Goal: Information Seeking & Learning: Learn about a topic

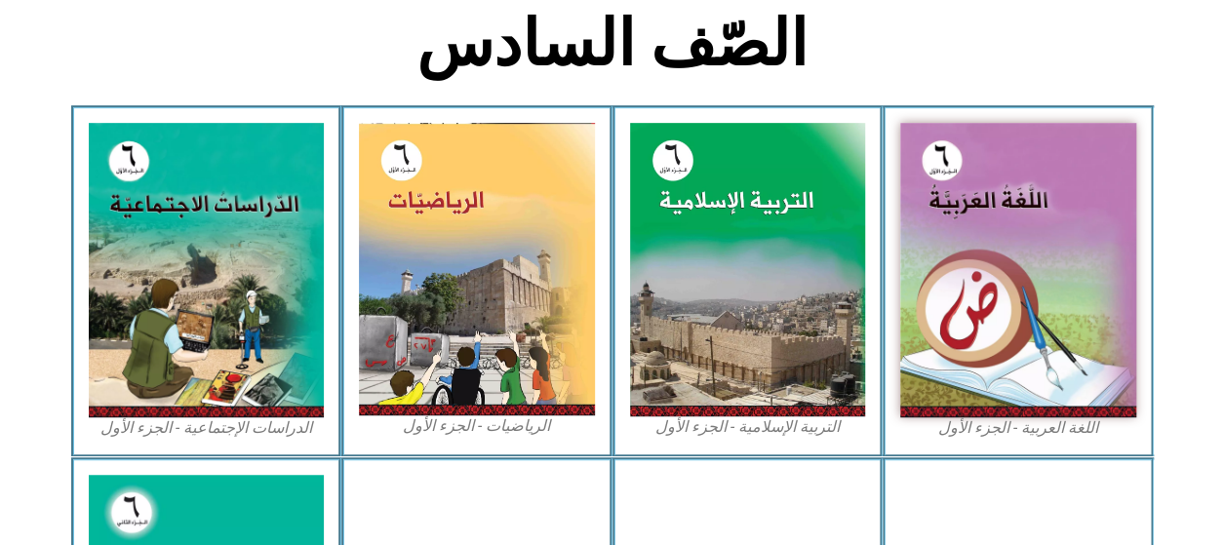
scroll to position [457, 0]
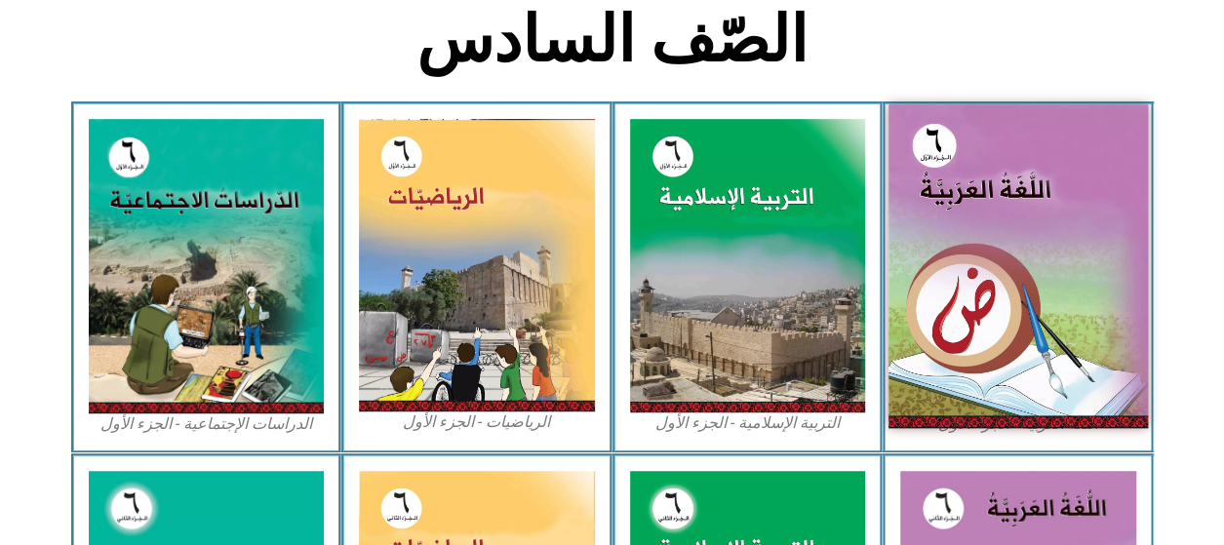
click at [1045, 282] on img at bounding box center [1018, 266] width 259 height 324
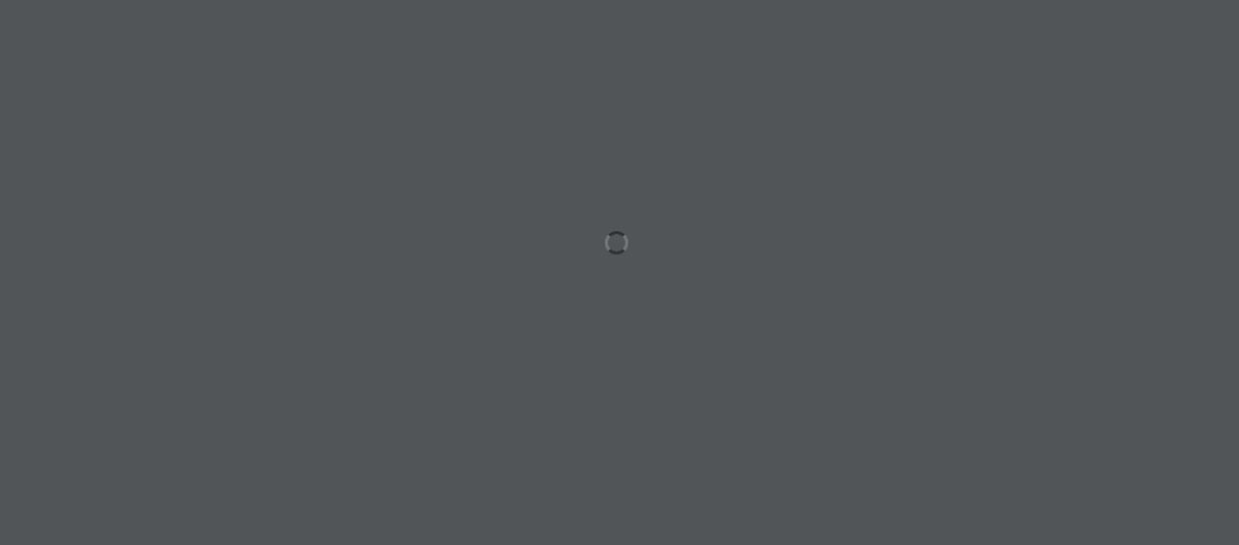
click at [1048, 294] on div at bounding box center [619, 272] width 1239 height 545
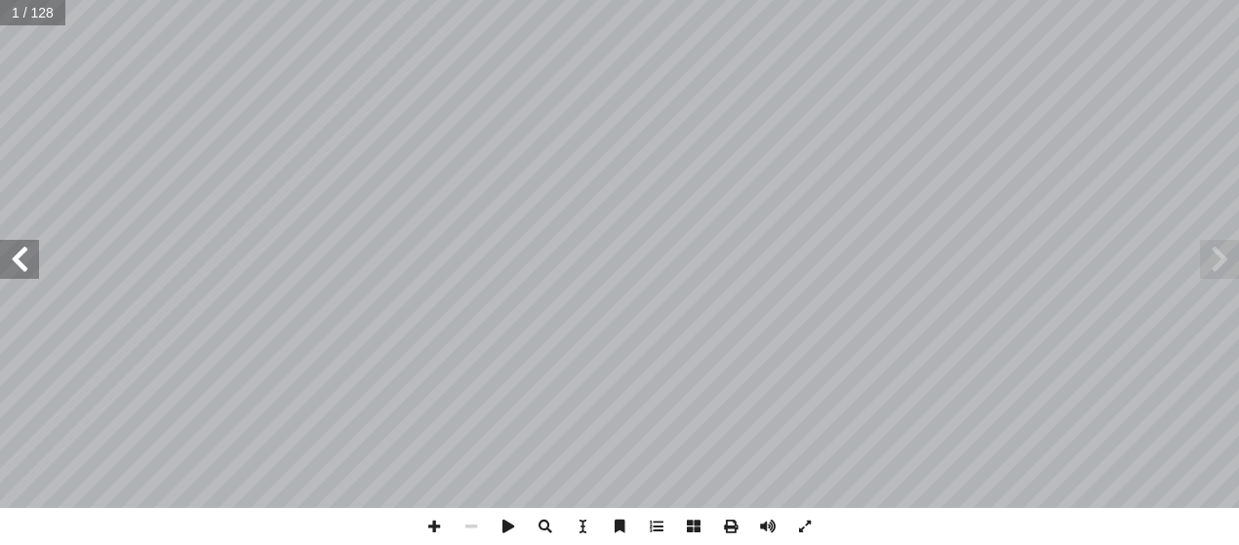
click at [12, 260] on span at bounding box center [19, 259] width 39 height 39
click at [26, 257] on span at bounding box center [19, 259] width 39 height 39
click at [27, 260] on span at bounding box center [19, 259] width 39 height 39
click at [28, 262] on span at bounding box center [19, 259] width 39 height 39
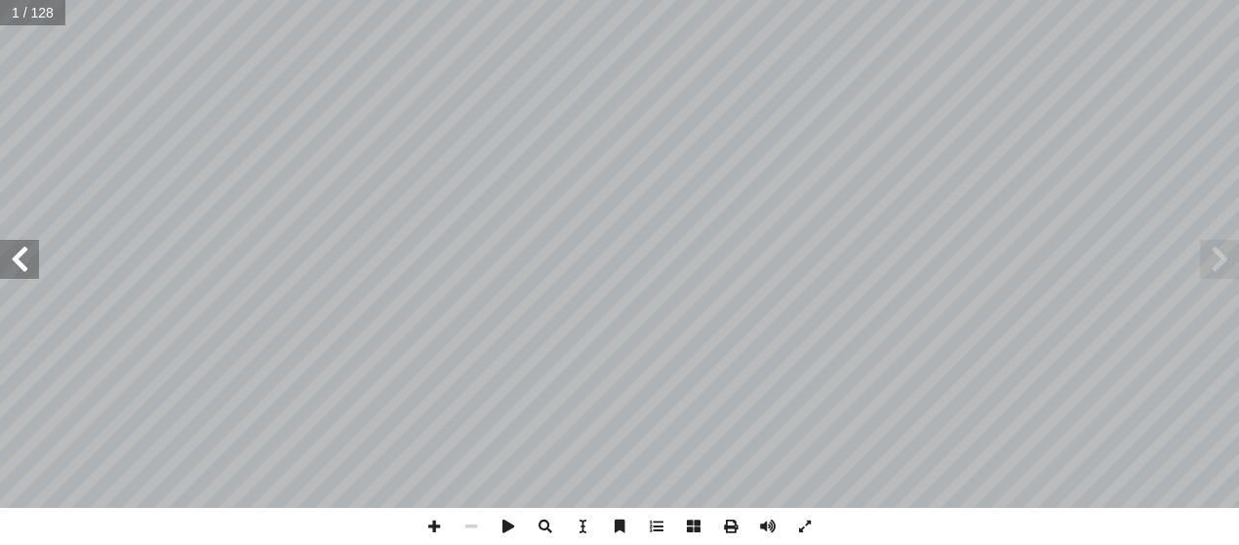
click at [32, 271] on span at bounding box center [19, 259] width 39 height 39
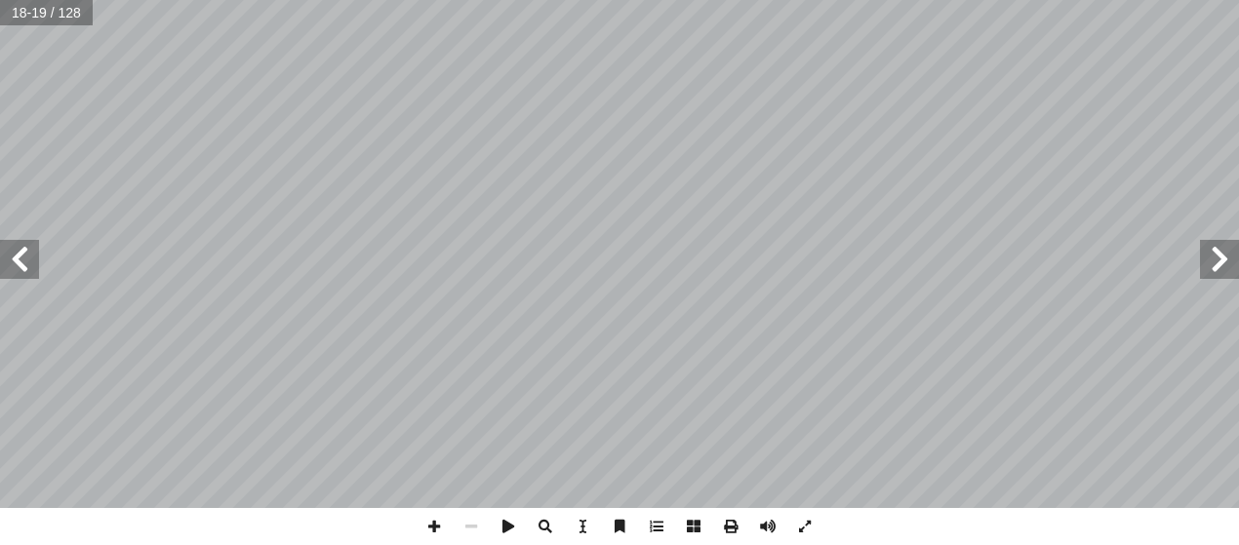
click at [32, 271] on span at bounding box center [19, 259] width 39 height 39
click at [32, 262] on span at bounding box center [19, 259] width 39 height 39
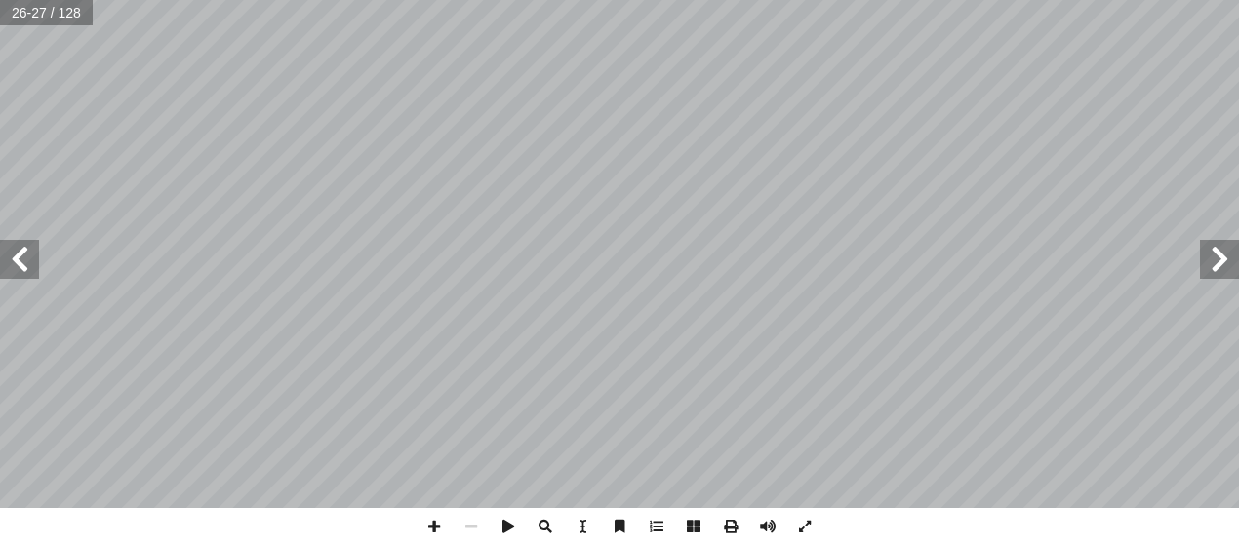
click at [1214, 257] on span at bounding box center [1219, 259] width 39 height 39
click at [444, 514] on span at bounding box center [433, 526] width 37 height 37
click at [813, 528] on span at bounding box center [804, 526] width 37 height 37
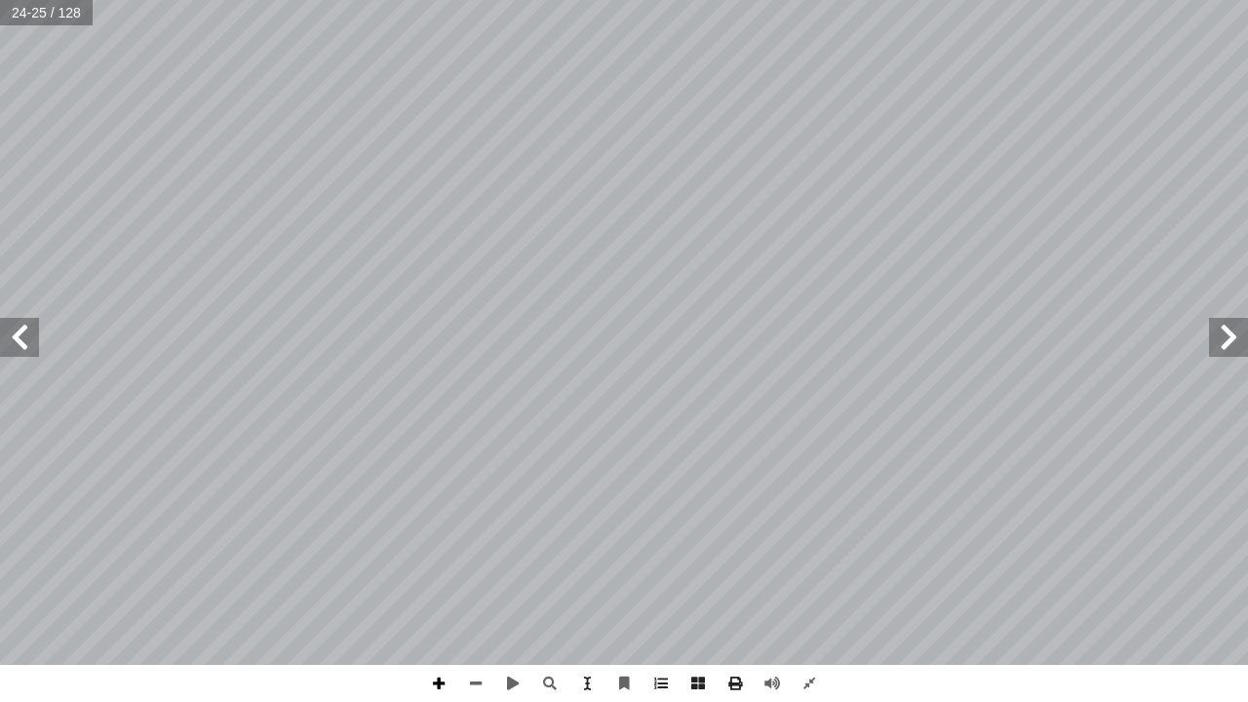
click at [439, 544] on span at bounding box center [438, 683] width 37 height 37
click at [485, 544] on span at bounding box center [475, 683] width 37 height 37
click at [948, 544] on div "٢٠ : ِ ين َ بارت ِ في الع َ مال َ الج ُ ح ّ وض ُ ن هم". ِّ ف ُ ك أ ا لى َ م ع ُ…" at bounding box center [624, 351] width 1248 height 702
click at [438, 544] on span at bounding box center [438, 683] width 37 height 37
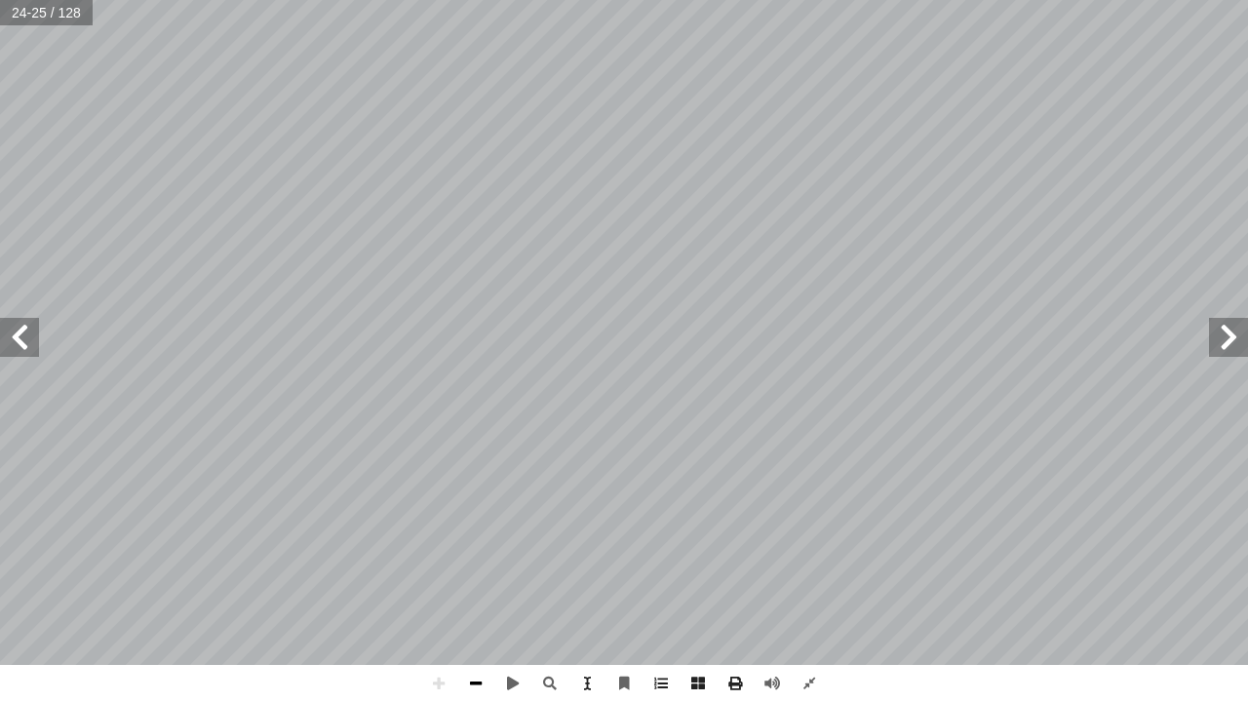
click at [481, 544] on span at bounding box center [475, 683] width 37 height 37
click at [436, 544] on span at bounding box center [438, 683] width 37 height 37
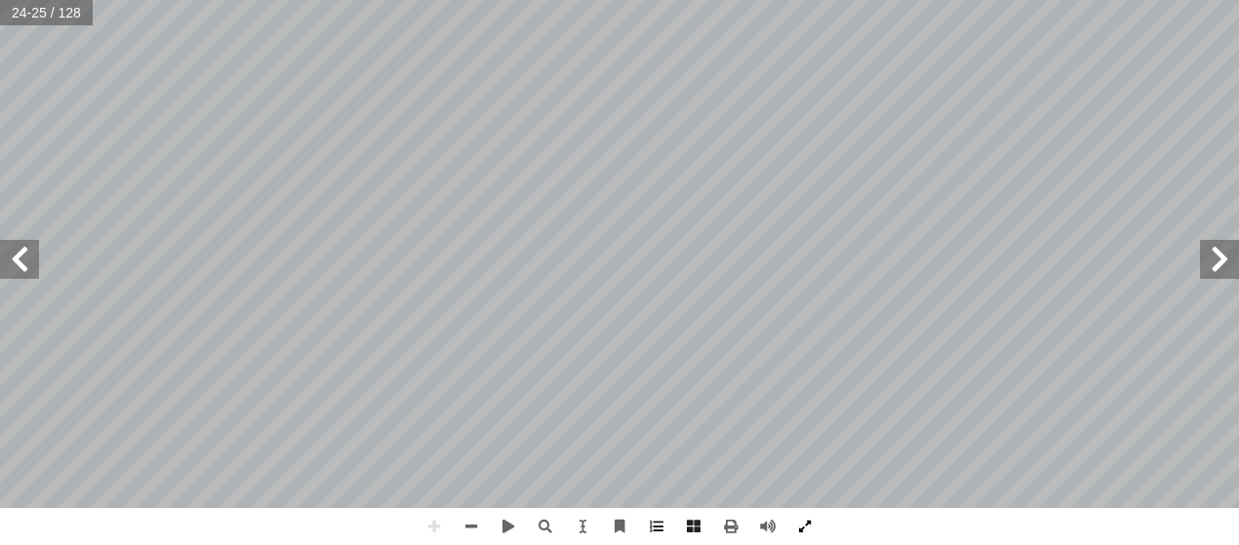
click at [803, 530] on span at bounding box center [804, 526] width 37 height 37
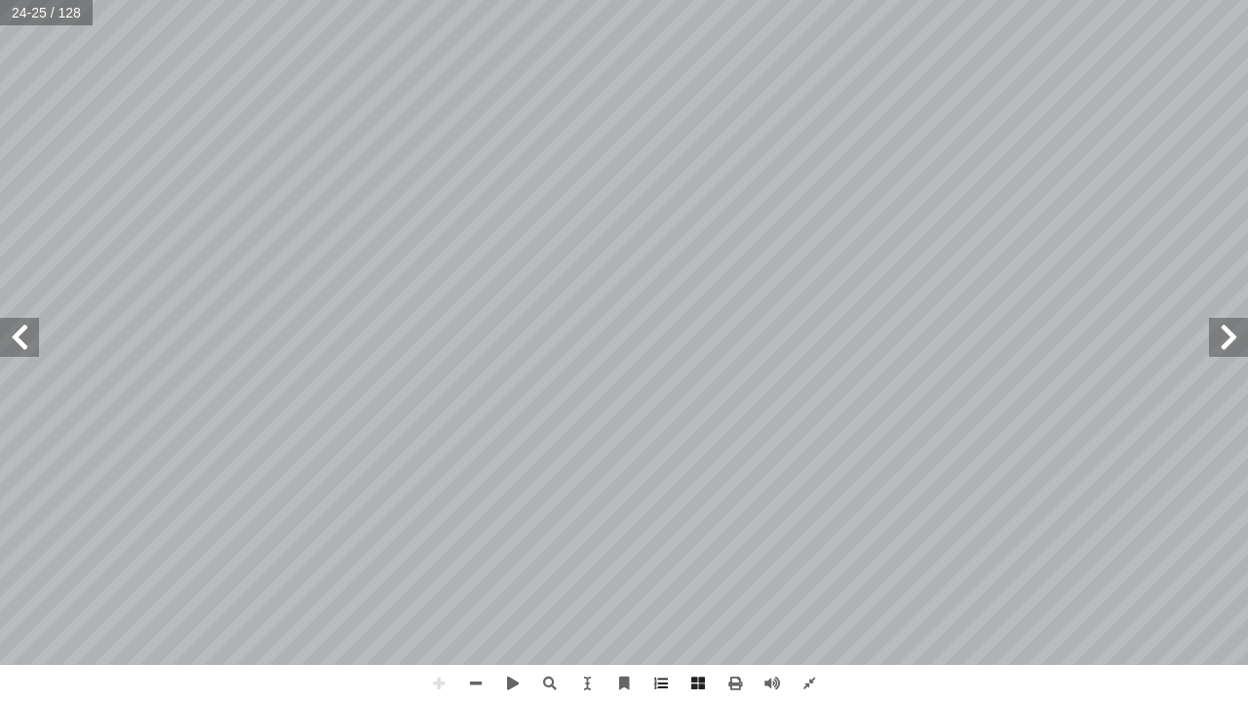
click at [1028, 544] on div "٢٠ : ِ ين َ بارت ِ في الع َ مال َ الج ُ ح ّ وض ُ ن هم". ِّ ف ُ ك أ ا لى َ م ع ُ…" at bounding box center [624, 351] width 1248 height 702
click at [944, 544] on div "٢٠ : ِ ين َ بارت ِ في الع َ مال َ الج ُ ح ّ وض ُ ن هم". ِّ ف ُ ك أ ا لى َ م ع ُ…" at bounding box center [624, 351] width 1248 height 702
click at [815, 544] on div "٢٠ : ِ ين َ بارت ِ في الع َ مال َ الج ُ ح ّ وض ُ ن هم". ِّ ف ُ ك أ ا لى َ م ع ُ…" at bounding box center [624, 351] width 1248 height 702
drag, startPoint x: 810, startPoint y: 701, endPoint x: 847, endPoint y: 682, distance: 41.9
click at [847, 544] on div "٢٠ : ِ ين َ بارت ِ في الع َ مال َ الج ُ ح ّ وض ُ ن هم". ِّ ف ُ ك أ ا لى َ م ع ُ…" at bounding box center [624, 351] width 1248 height 702
